Goal: Check status: Check status

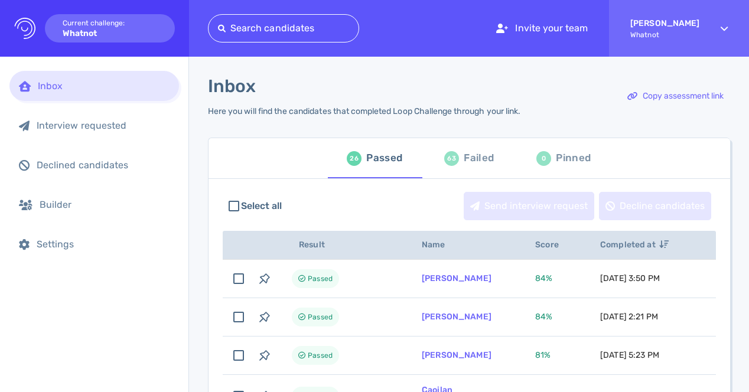
click at [470, 161] on div "Failed" at bounding box center [479, 158] width 30 height 18
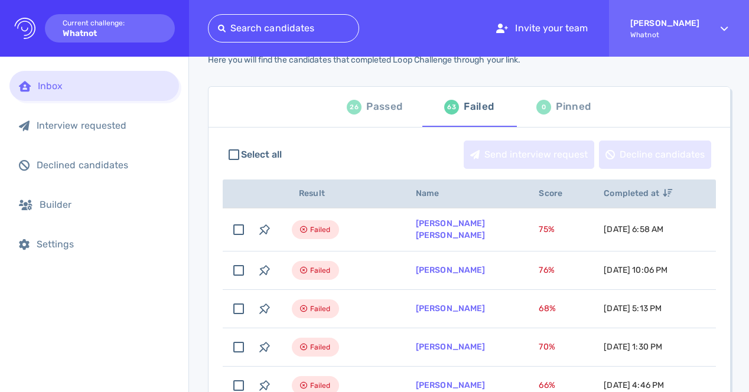
scroll to position [54, 0]
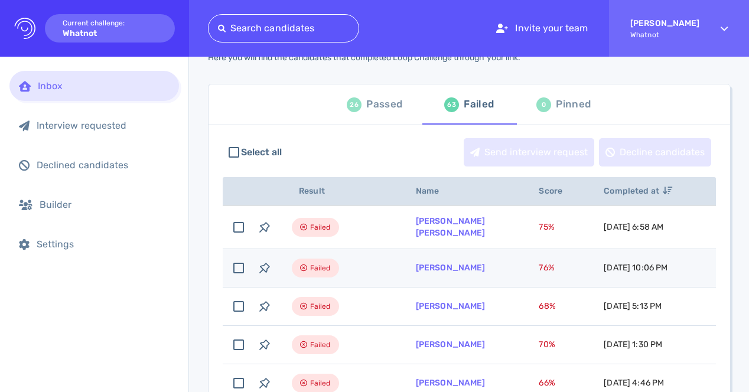
click at [539, 263] on span "76 %" at bounding box center [546, 268] width 15 height 10
checkbox input "true"
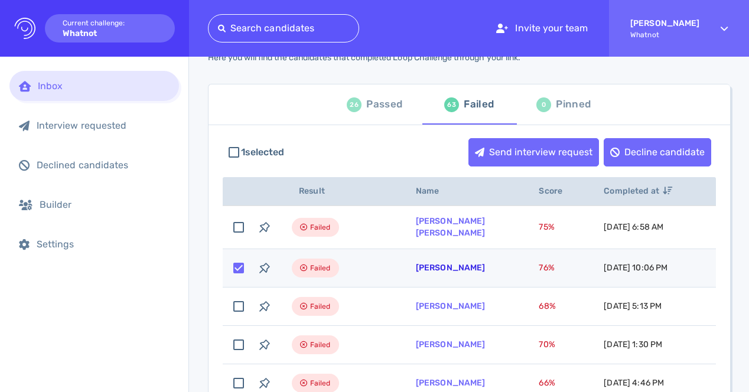
click at [477, 266] on link "[PERSON_NAME]" at bounding box center [451, 268] width 70 height 10
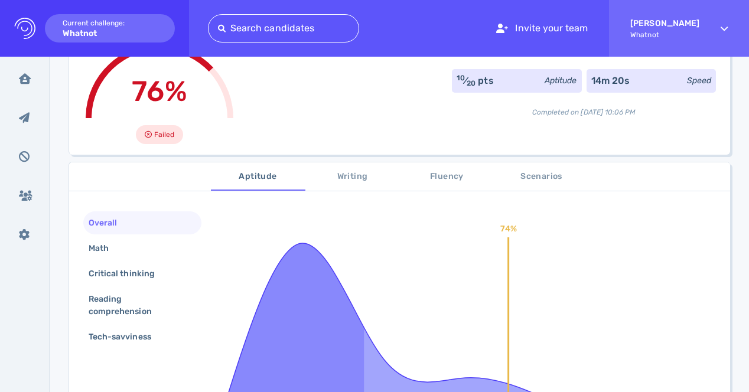
scroll to position [92, 0]
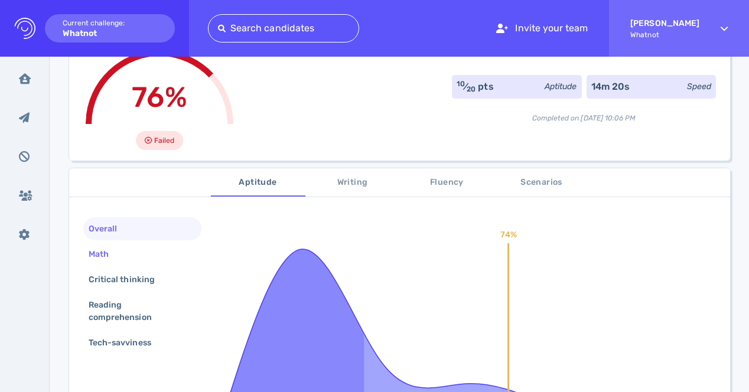
click at [121, 253] on div "Math" at bounding box center [104, 254] width 37 height 17
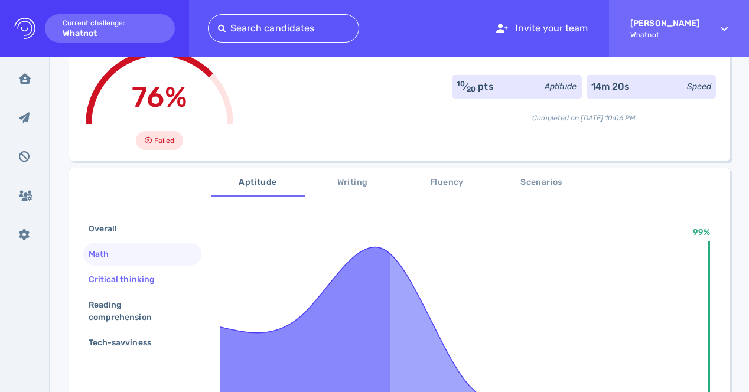
click at [128, 285] on div "Critical thinking" at bounding box center [127, 279] width 83 height 17
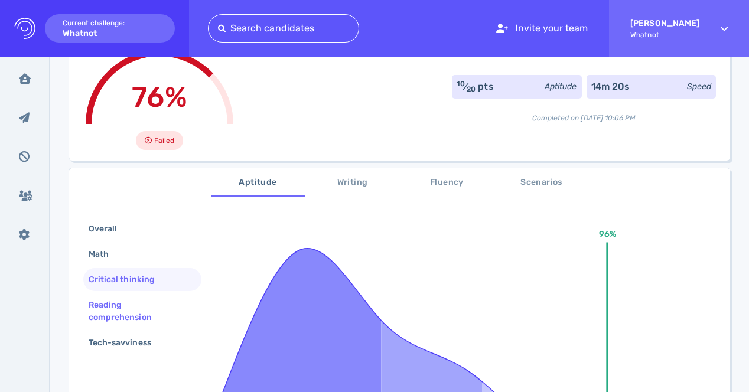
click at [137, 307] on div "Reading comprehension" at bounding box center [137, 311] width 103 height 30
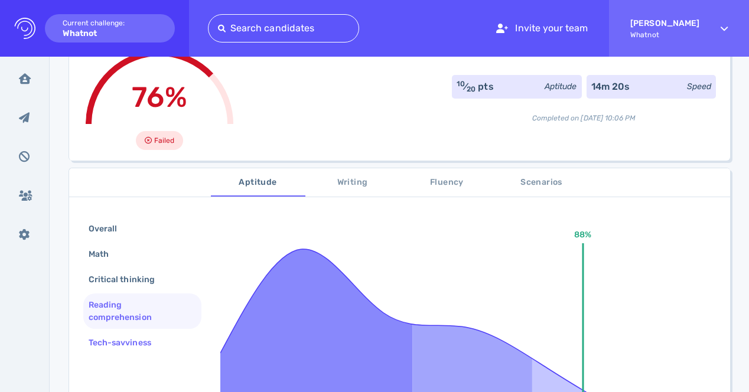
click at [146, 335] on div "Tech-savviness" at bounding box center [125, 342] width 79 height 17
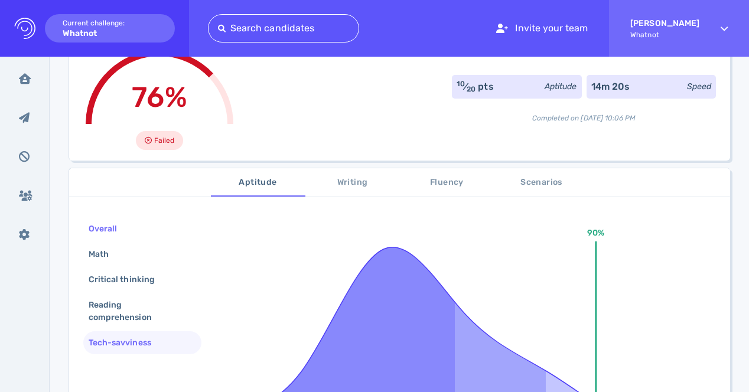
scroll to position [0, 0]
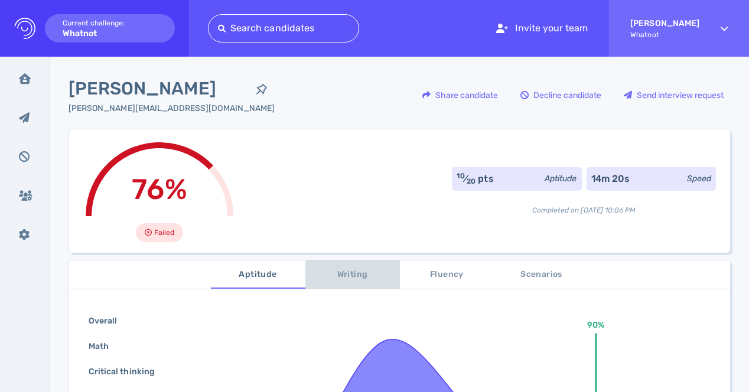
click at [344, 275] on span "Writing" at bounding box center [352, 275] width 80 height 15
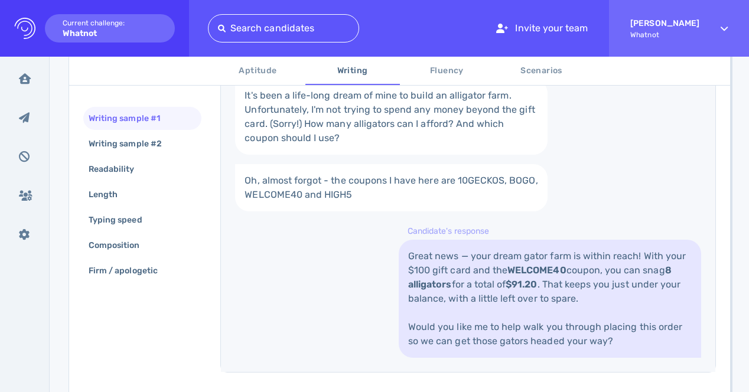
scroll to position [388, 0]
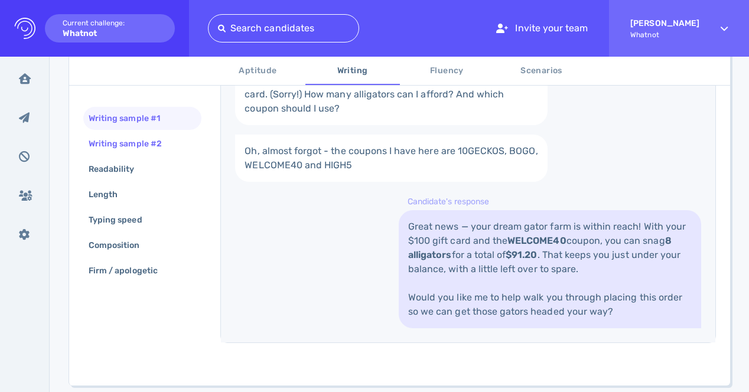
click at [163, 139] on div "Writing sample #2" at bounding box center [131, 143] width 90 height 17
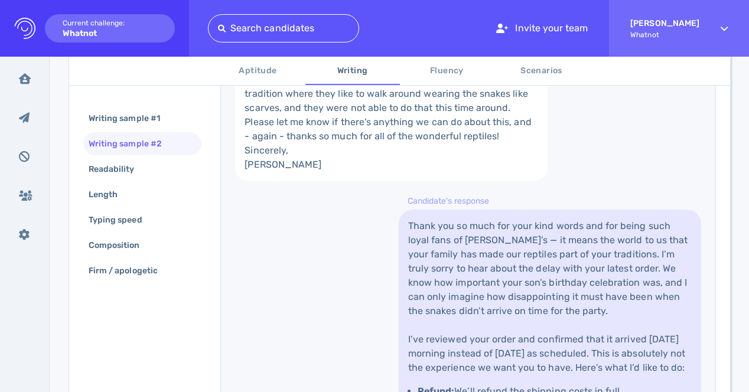
scroll to position [295, 0]
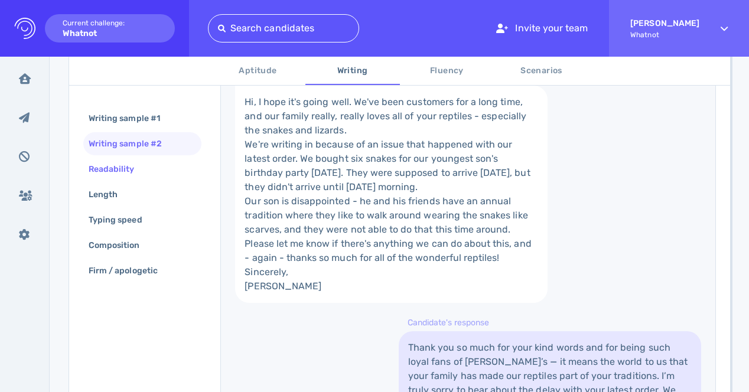
click at [163, 171] on div "Readability" at bounding box center [142, 169] width 118 height 23
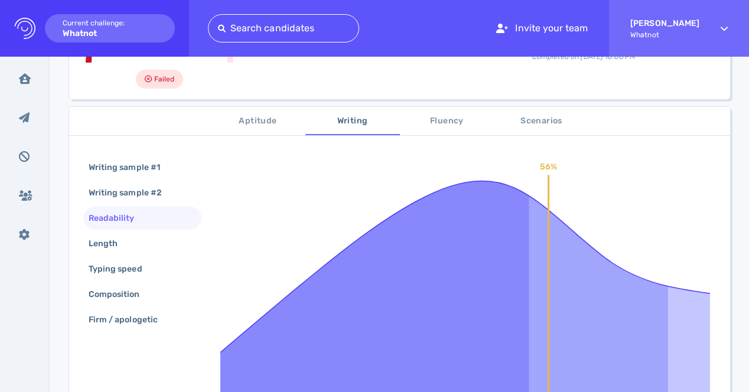
scroll to position [142, 0]
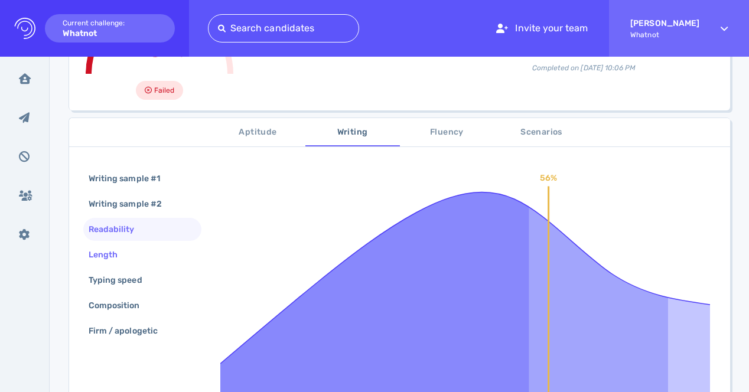
click at [149, 250] on div "Length" at bounding box center [142, 254] width 118 height 23
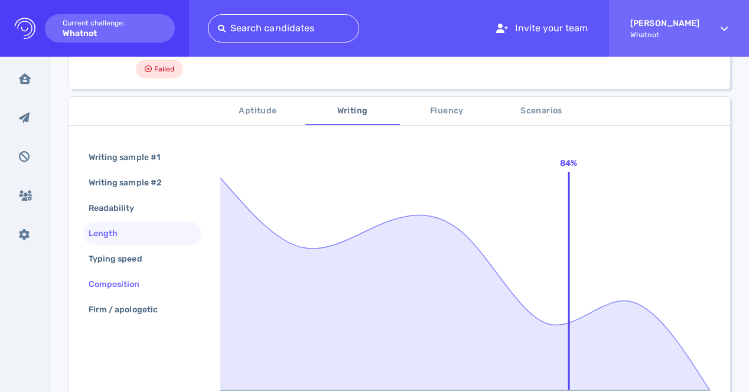
scroll to position [208, 0]
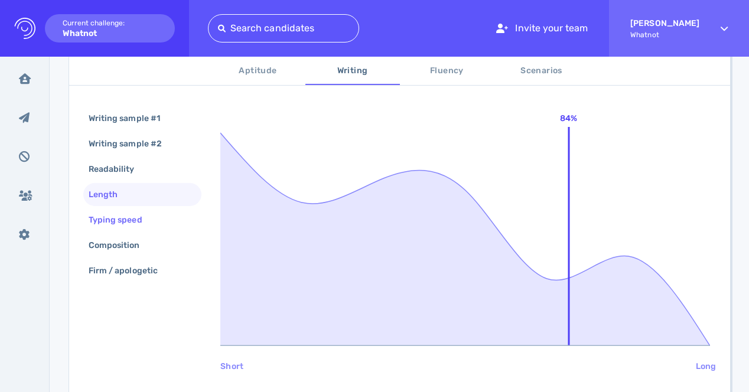
click at [154, 219] on div "Typing speed" at bounding box center [121, 219] width 70 height 17
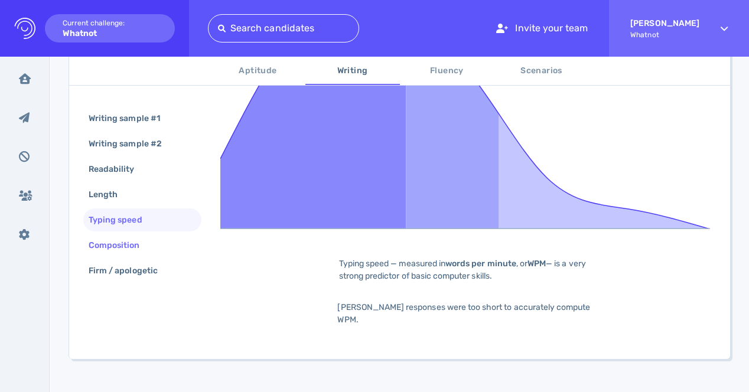
click at [148, 246] on div "Composition" at bounding box center [120, 245] width 68 height 17
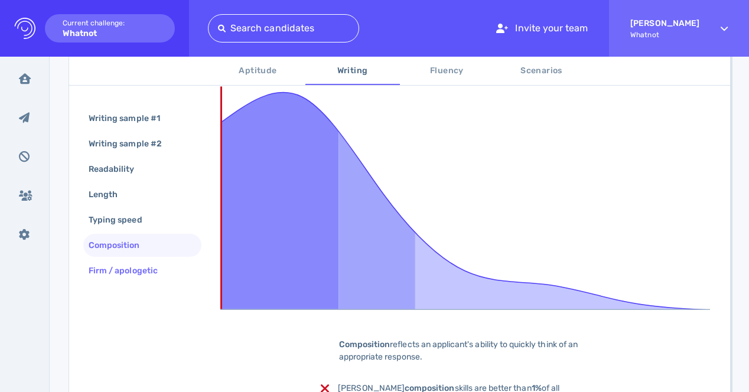
scroll to position [198, 0]
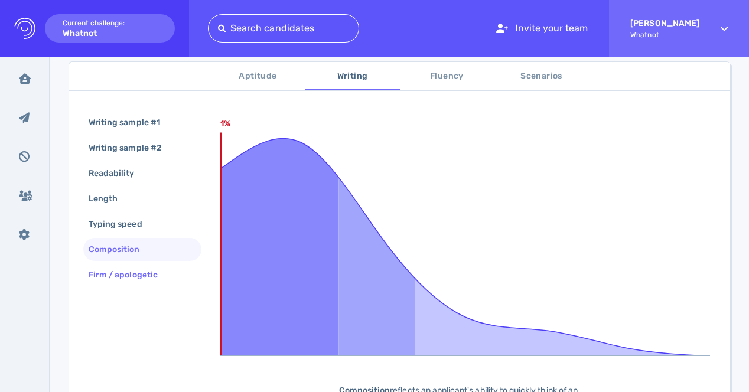
click at [172, 278] on div "Firm / apologetic" at bounding box center [142, 274] width 118 height 23
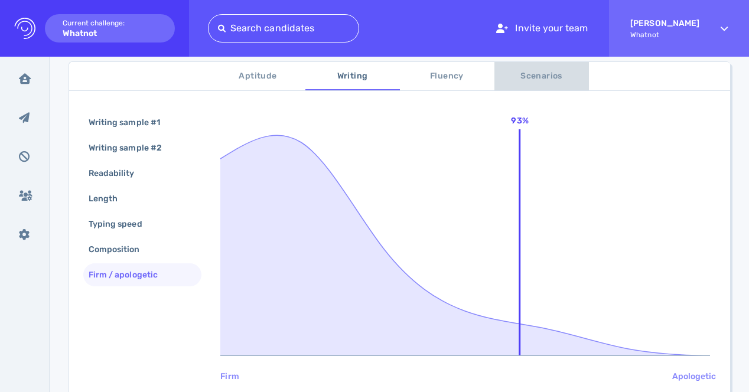
click at [560, 73] on span "Scenarios" at bounding box center [541, 76] width 80 height 15
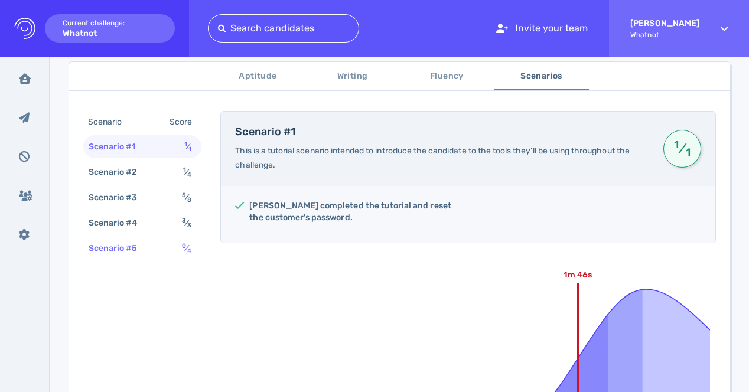
click at [178, 251] on div "Scenario #5 0 ⁄ 4" at bounding box center [142, 248] width 118 height 23
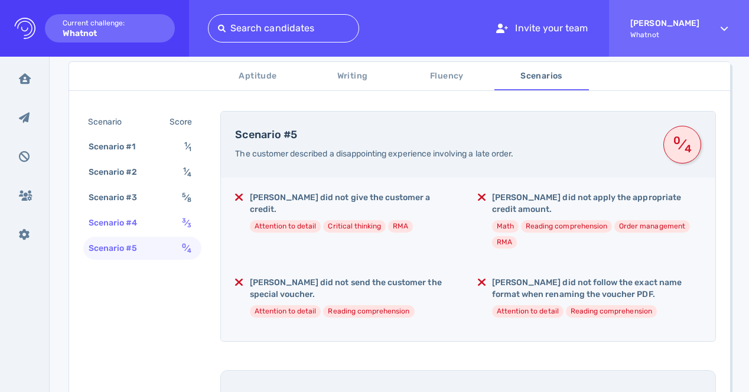
click at [172, 224] on div "Scenario #4 3 ⁄ 3" at bounding box center [142, 222] width 118 height 23
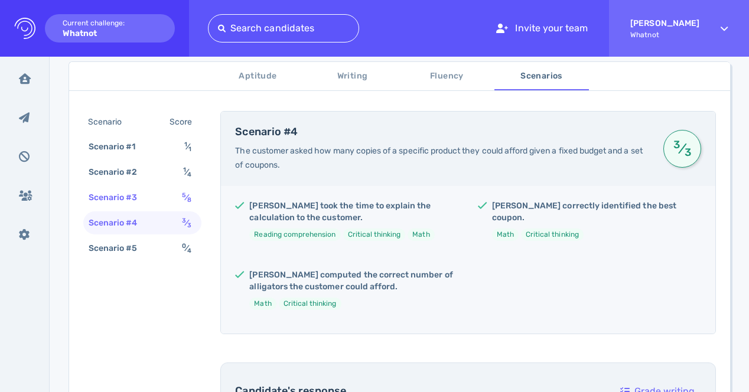
click at [174, 194] on div "Scenario #3 5 ⁄ 8" at bounding box center [142, 197] width 118 height 23
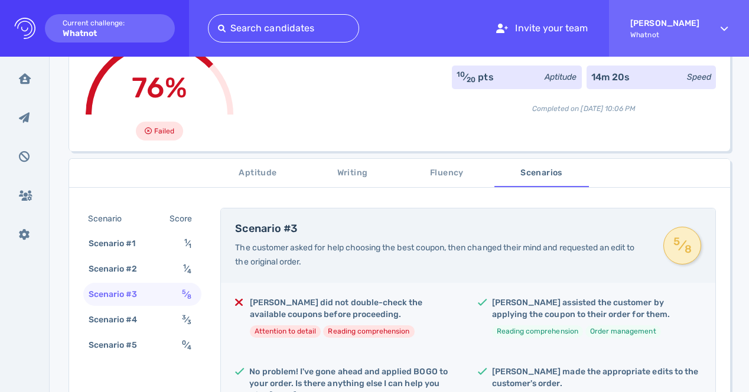
scroll to position [0, 0]
